Goal: Communication & Community: Answer question/provide support

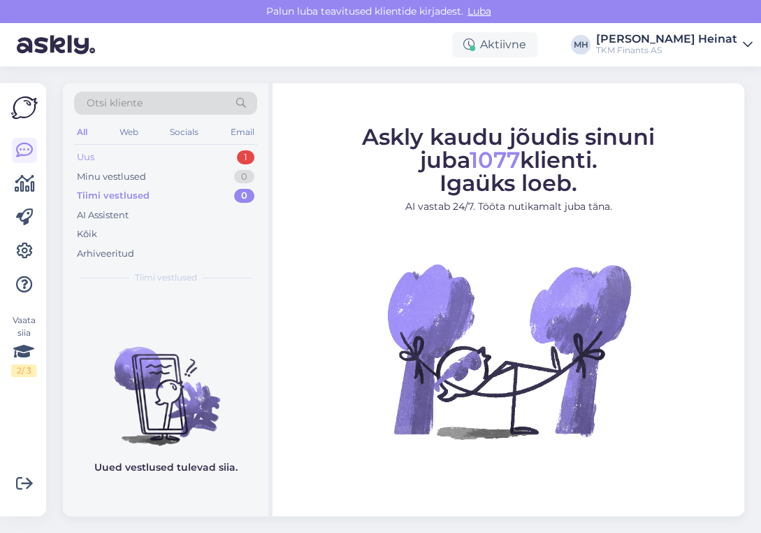
click at [99, 157] on div "Uus 1" at bounding box center [165, 157] width 183 height 20
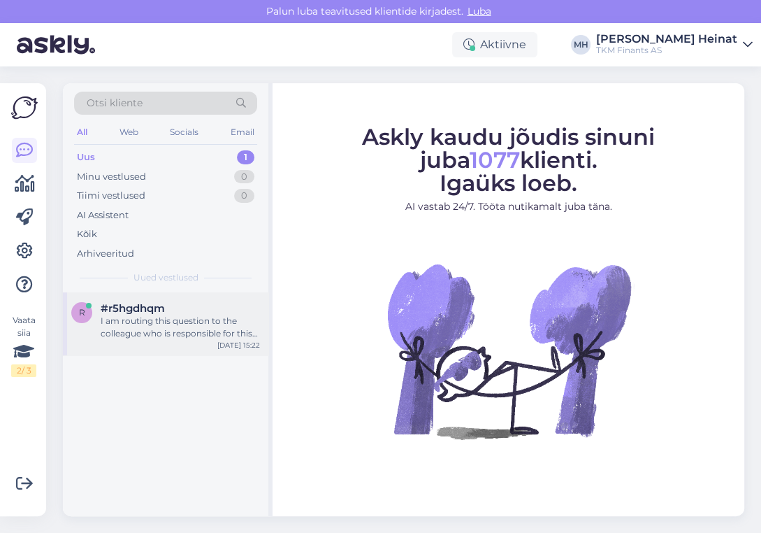
click at [182, 324] on div "I am routing this question to the colleague who is responsible for this topic. …" at bounding box center [180, 327] width 159 height 25
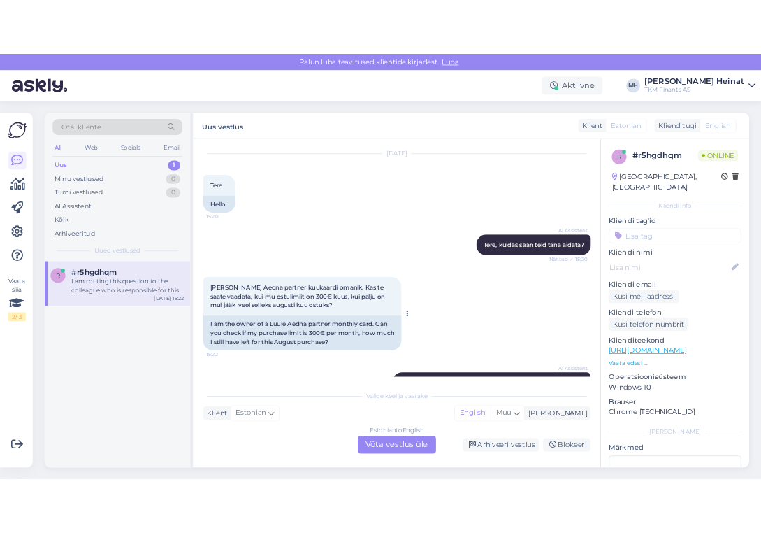
scroll to position [149, 0]
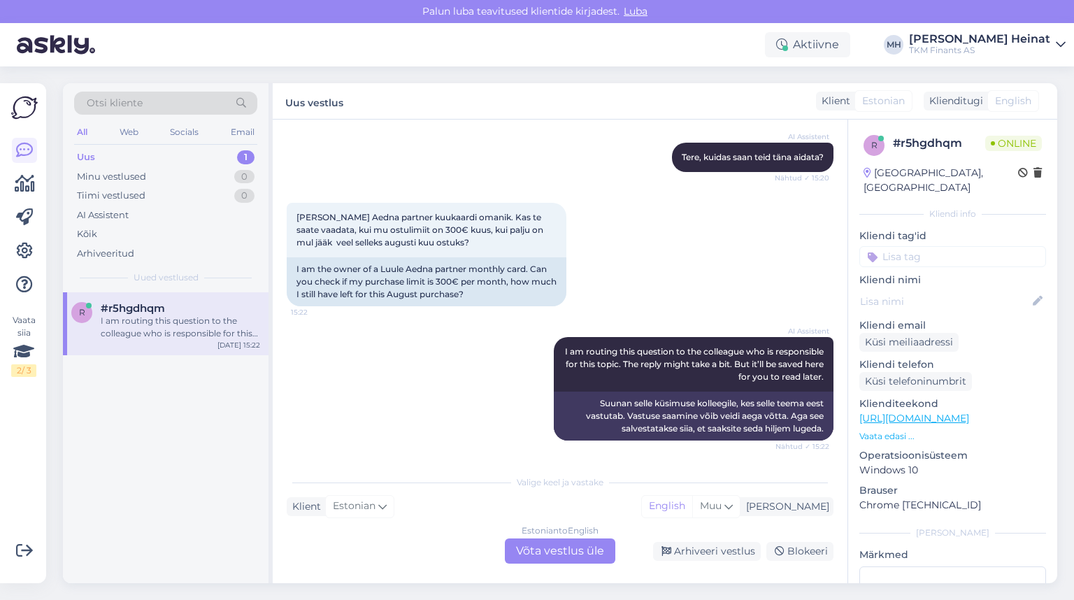
click at [97, 157] on div "Uus 1" at bounding box center [165, 157] width 183 height 20
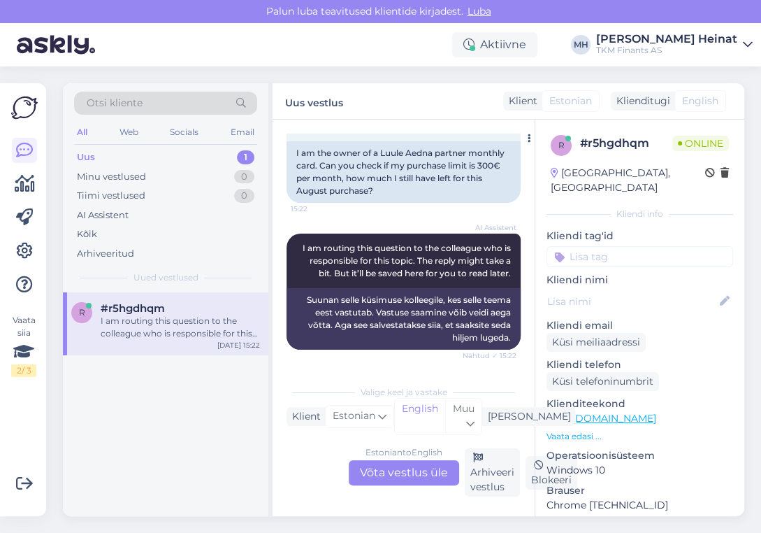
scroll to position [290, 0]
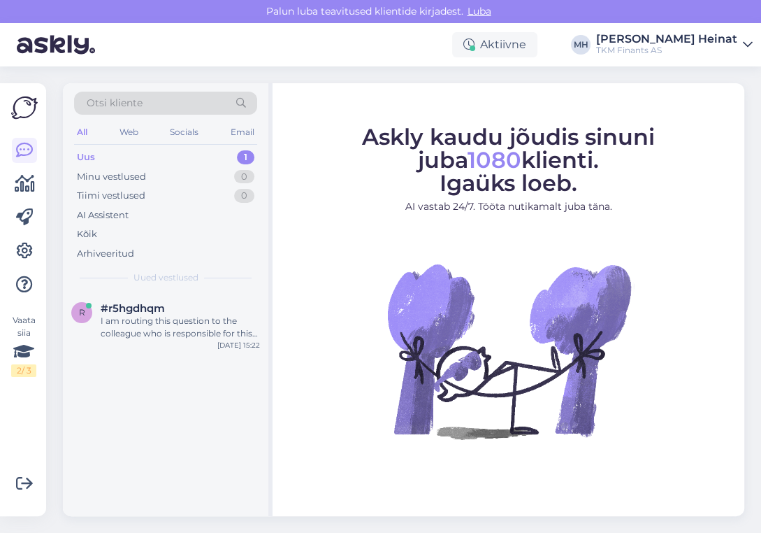
click at [106, 158] on div "Uus 1" at bounding box center [165, 157] width 183 height 20
click at [185, 325] on div "I am routing this question to the colleague who is responsible for this topic. …" at bounding box center [180, 327] width 159 height 25
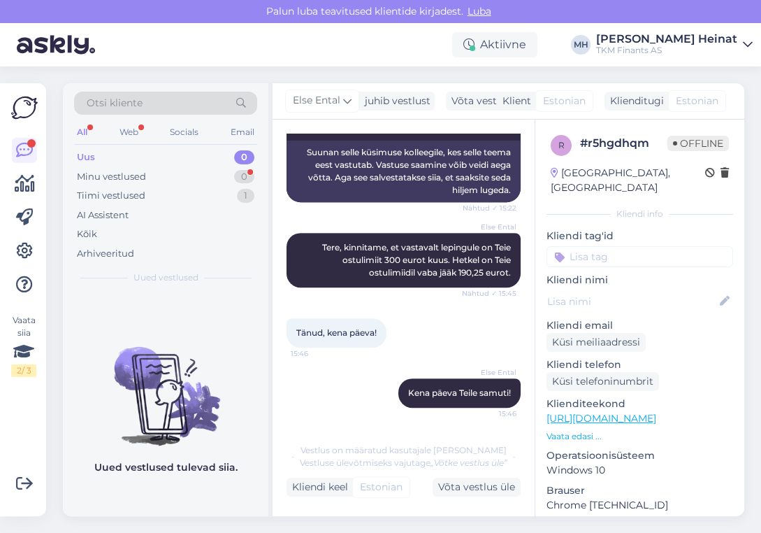
scroll to position [326, 0]
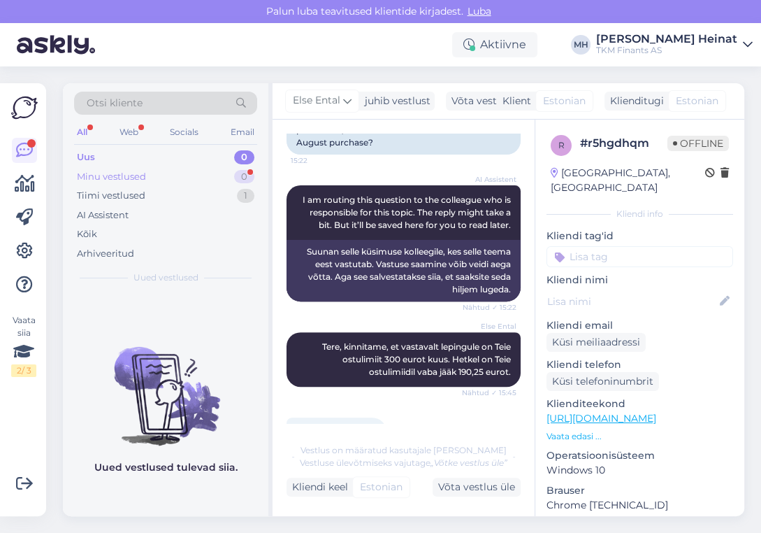
click at [140, 170] on div "Minu vestlused" at bounding box center [111, 177] width 69 height 14
click at [129, 154] on div "Uus 0" at bounding box center [165, 157] width 183 height 20
click at [133, 196] on div "Tiimi vestlused" at bounding box center [111, 196] width 69 height 14
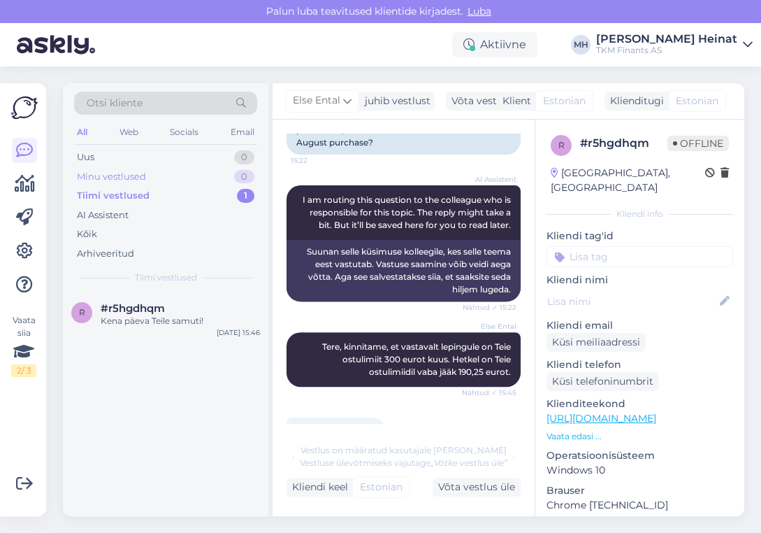
click at [135, 175] on div "Minu vestlused" at bounding box center [111, 177] width 69 height 14
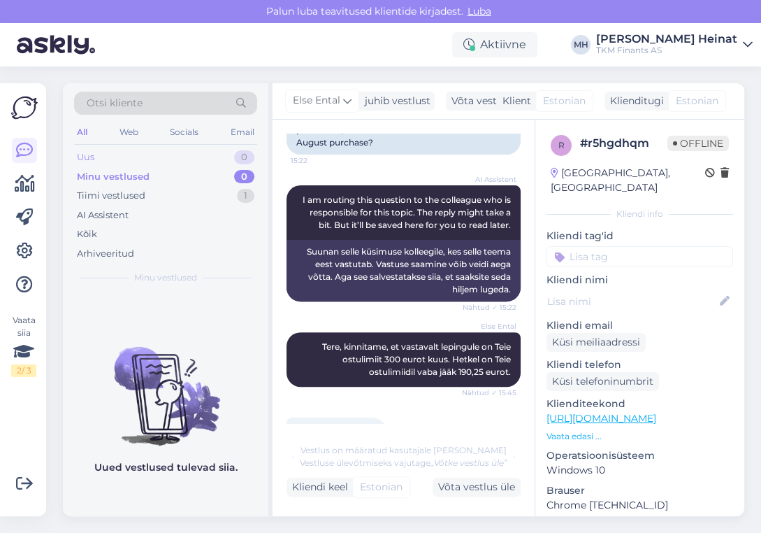
click at [136, 160] on div "Uus 0" at bounding box center [165, 157] width 183 height 20
